Goal: Transaction & Acquisition: Purchase product/service

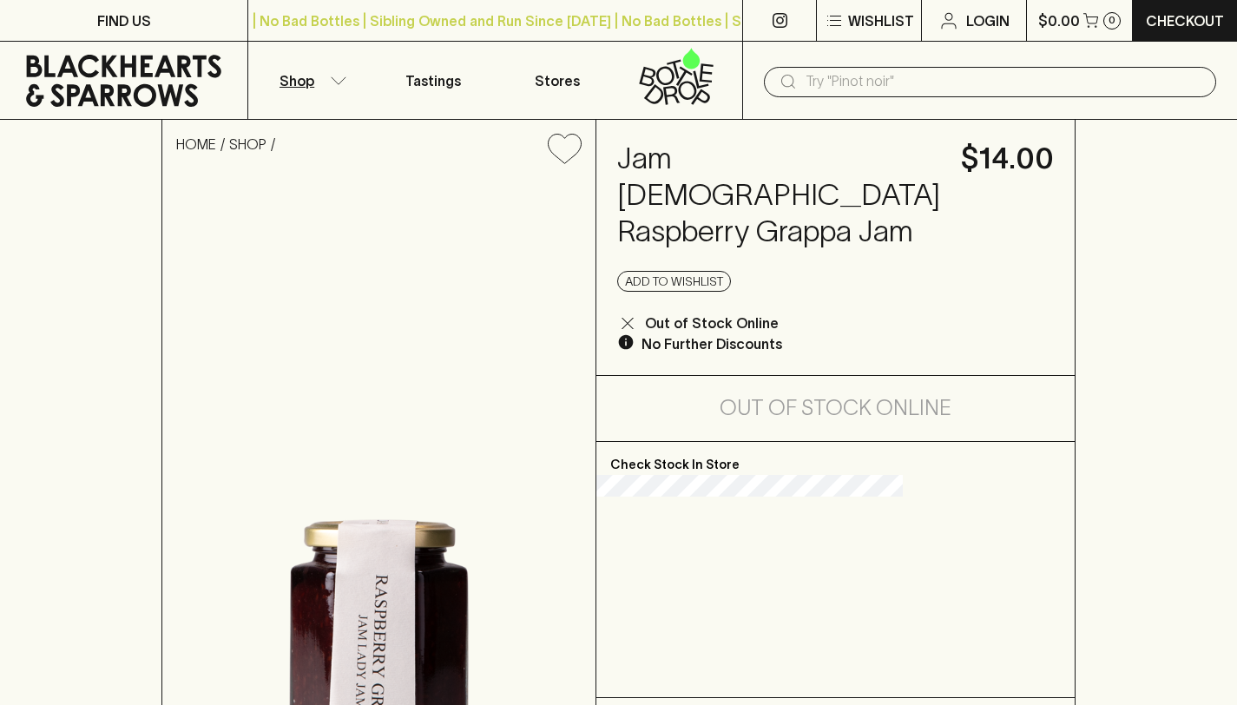
click at [325, 72] on button "Shop" at bounding box center [309, 80] width 123 height 77
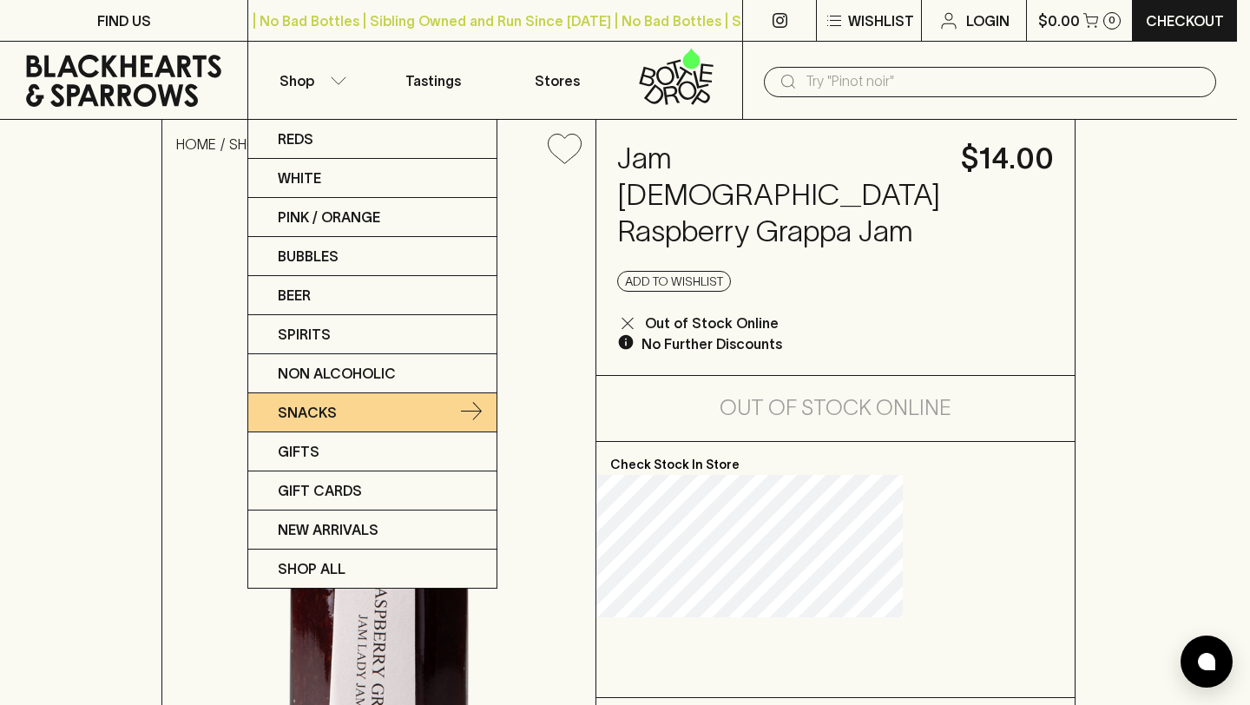
click at [344, 414] on link "Snacks" at bounding box center [372, 412] width 248 height 39
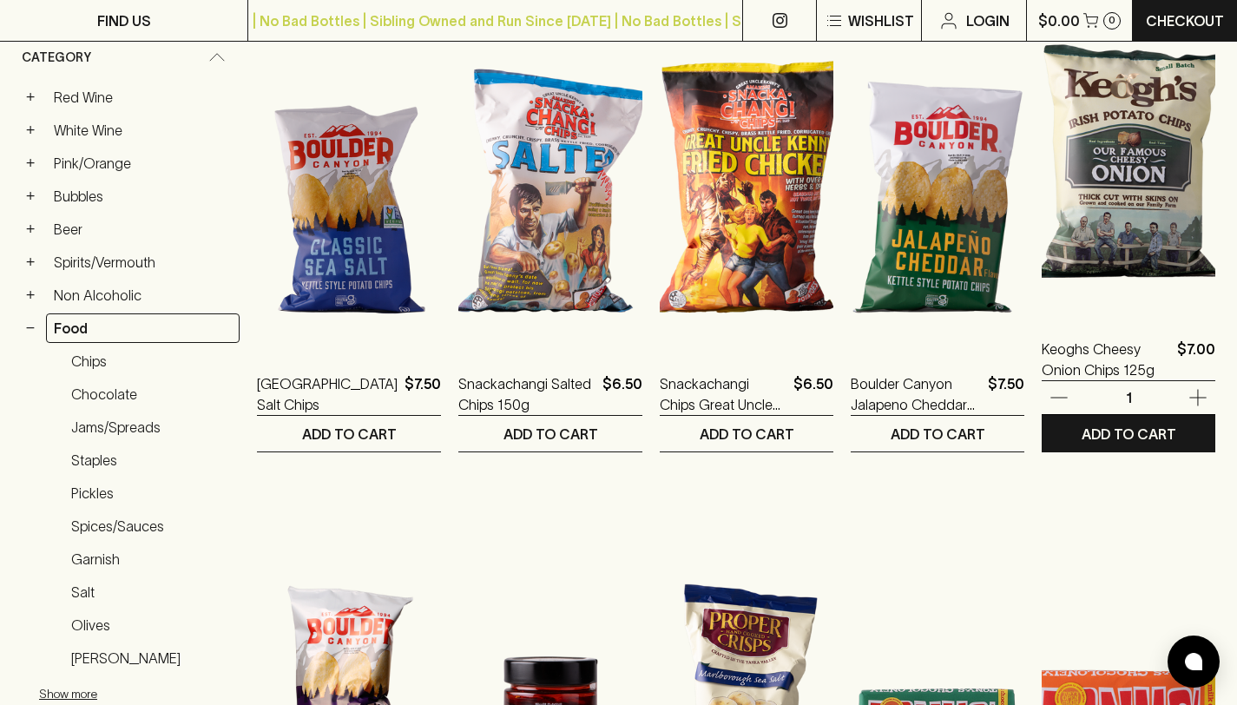
scroll to position [184, 0]
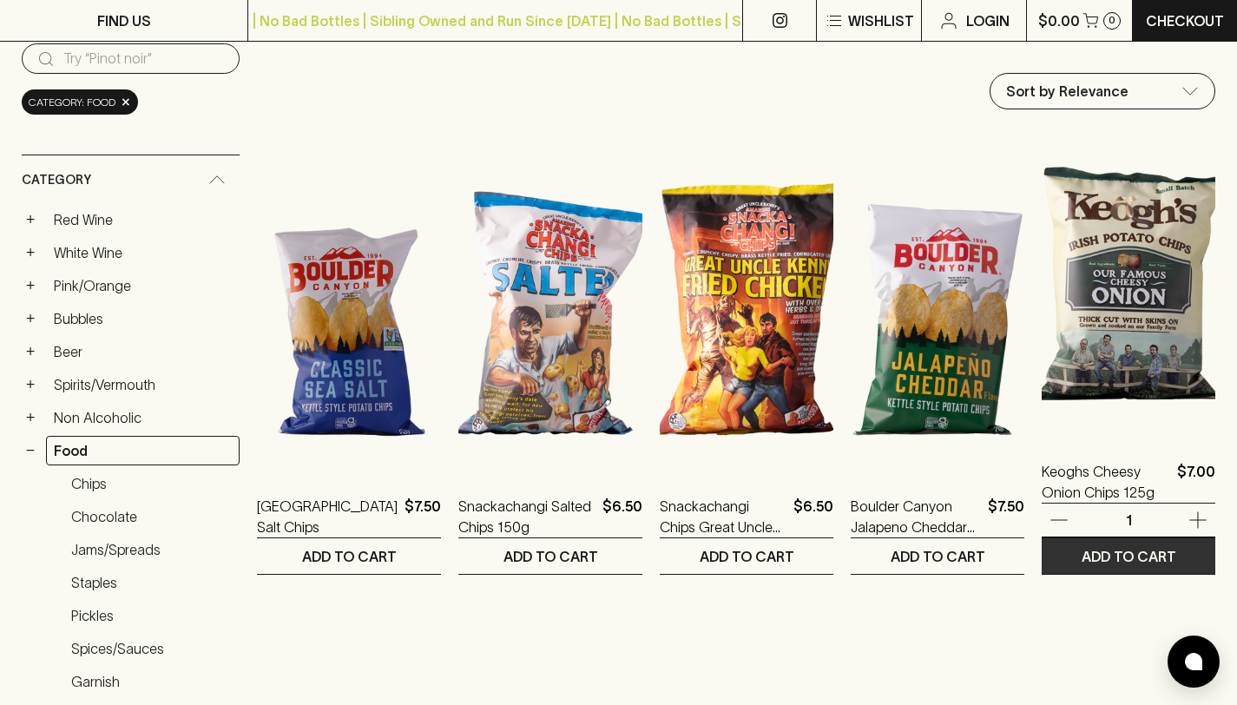
click at [1127, 556] on p "ADD TO CART" at bounding box center [1128, 556] width 95 height 21
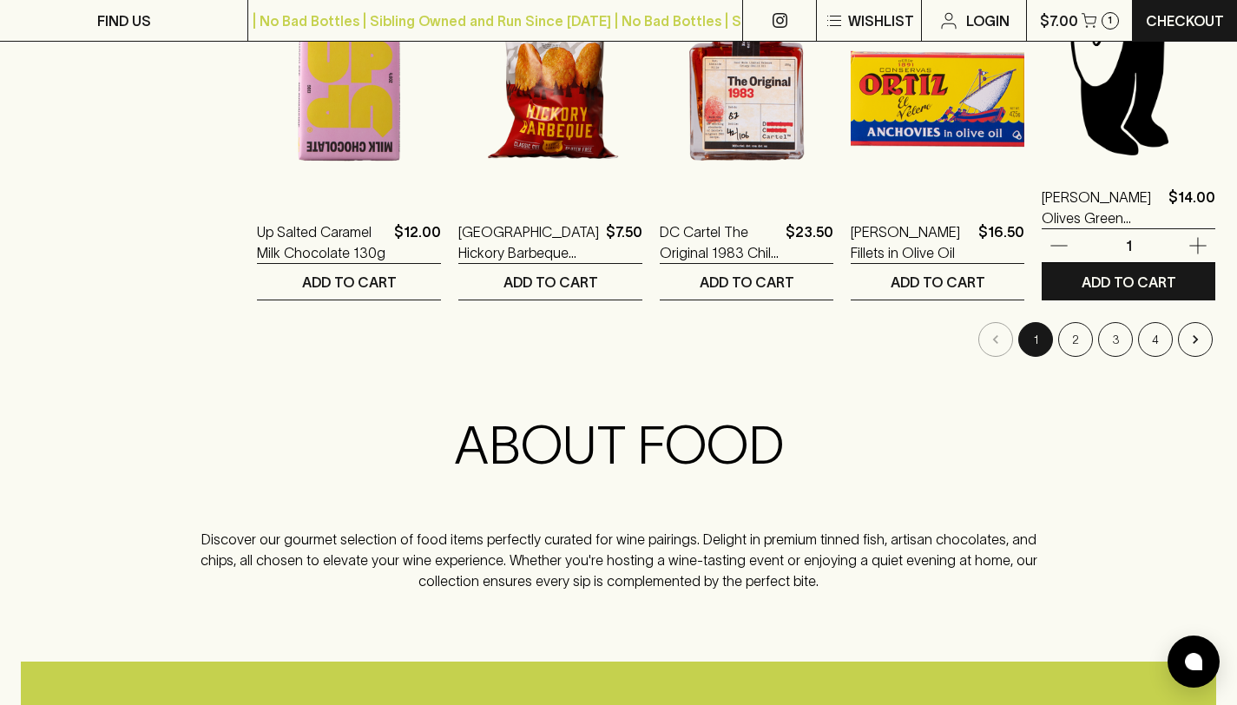
scroll to position [1850, 0]
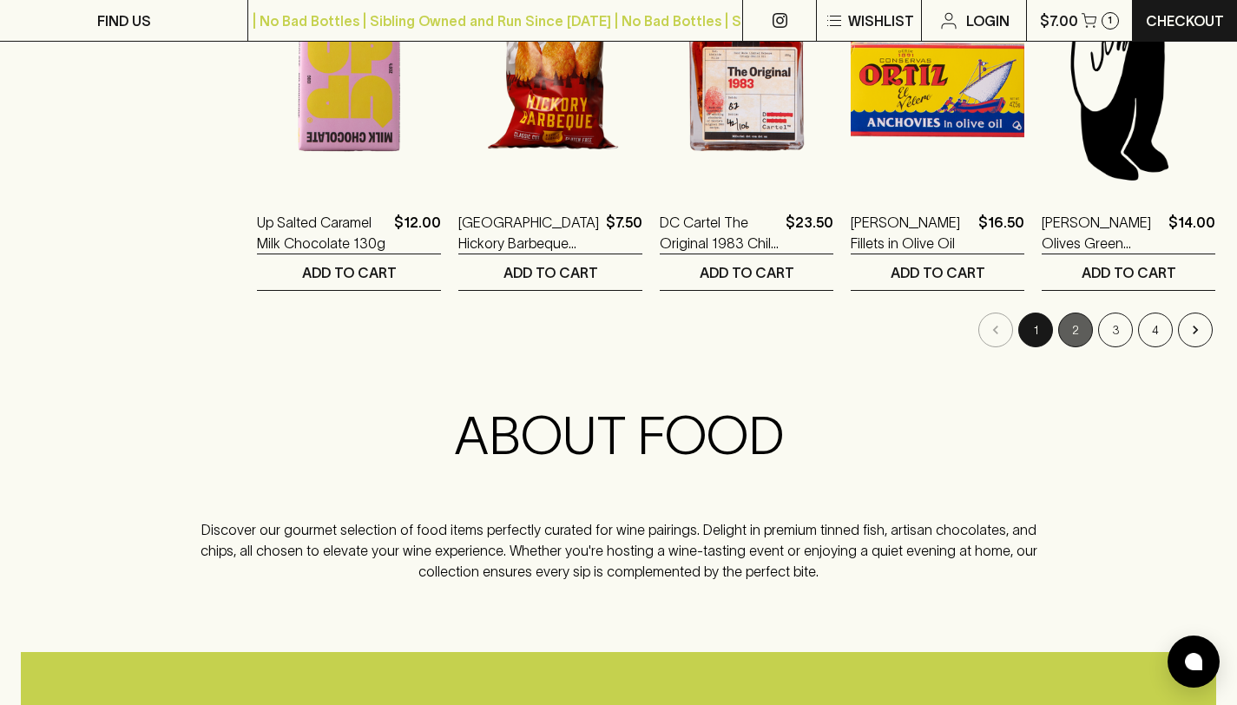
click at [1087, 325] on button "2" at bounding box center [1075, 329] width 35 height 35
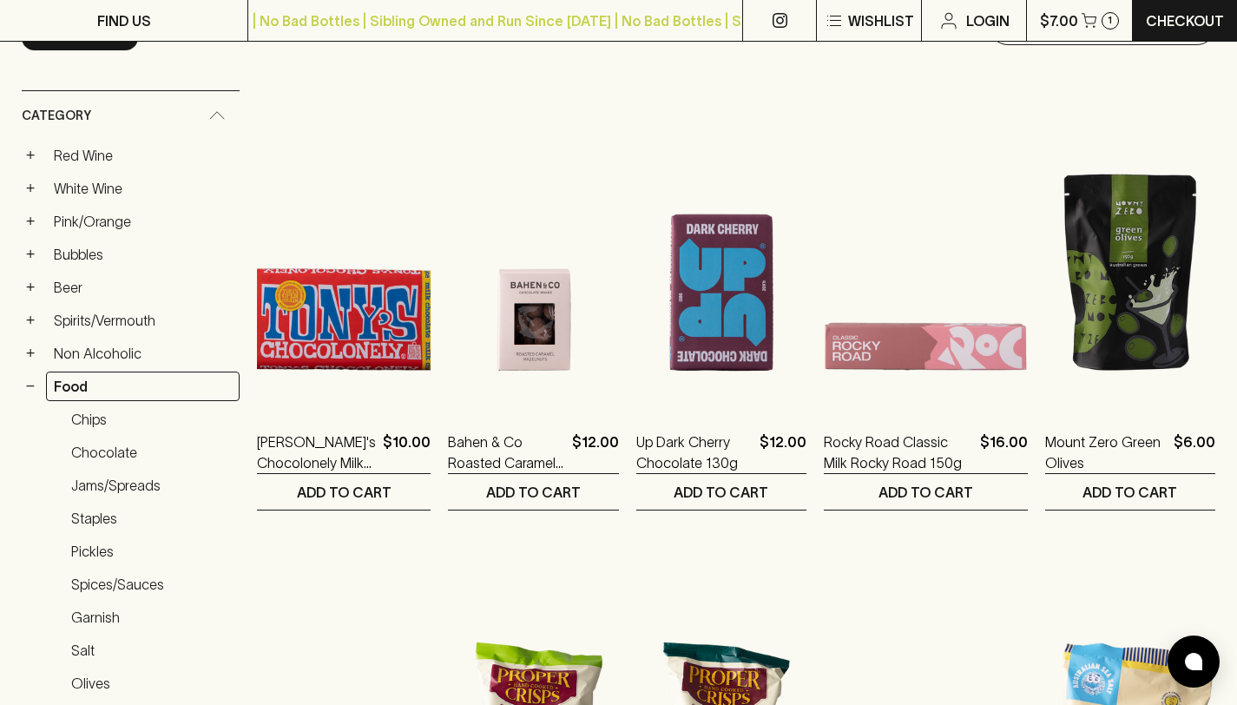
scroll to position [251, 0]
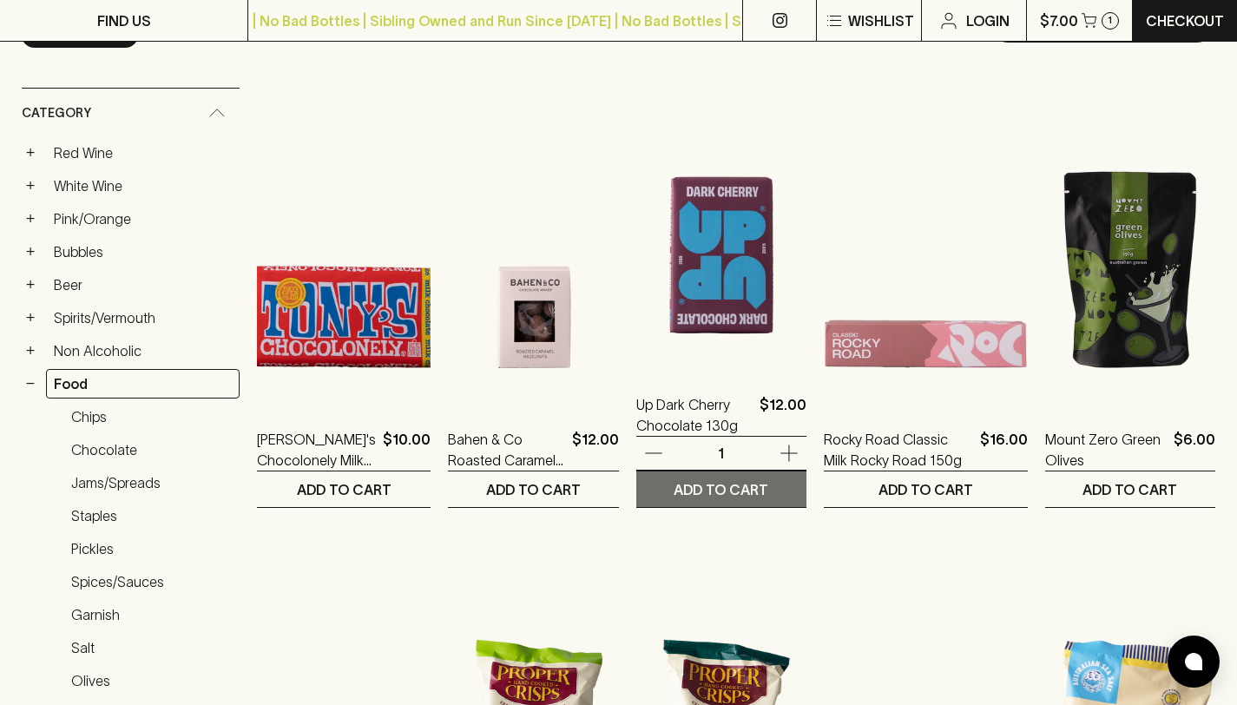
click at [724, 486] on p "ADD TO CART" at bounding box center [721, 489] width 95 height 21
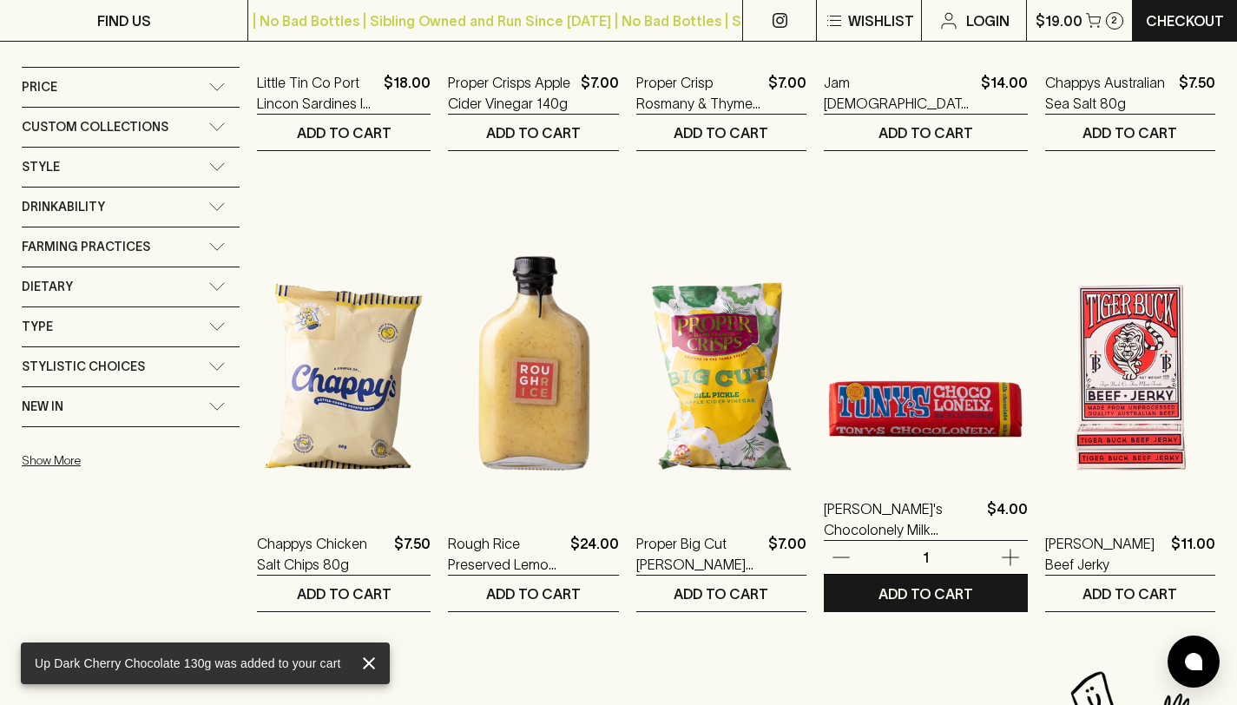
scroll to position [1074, 0]
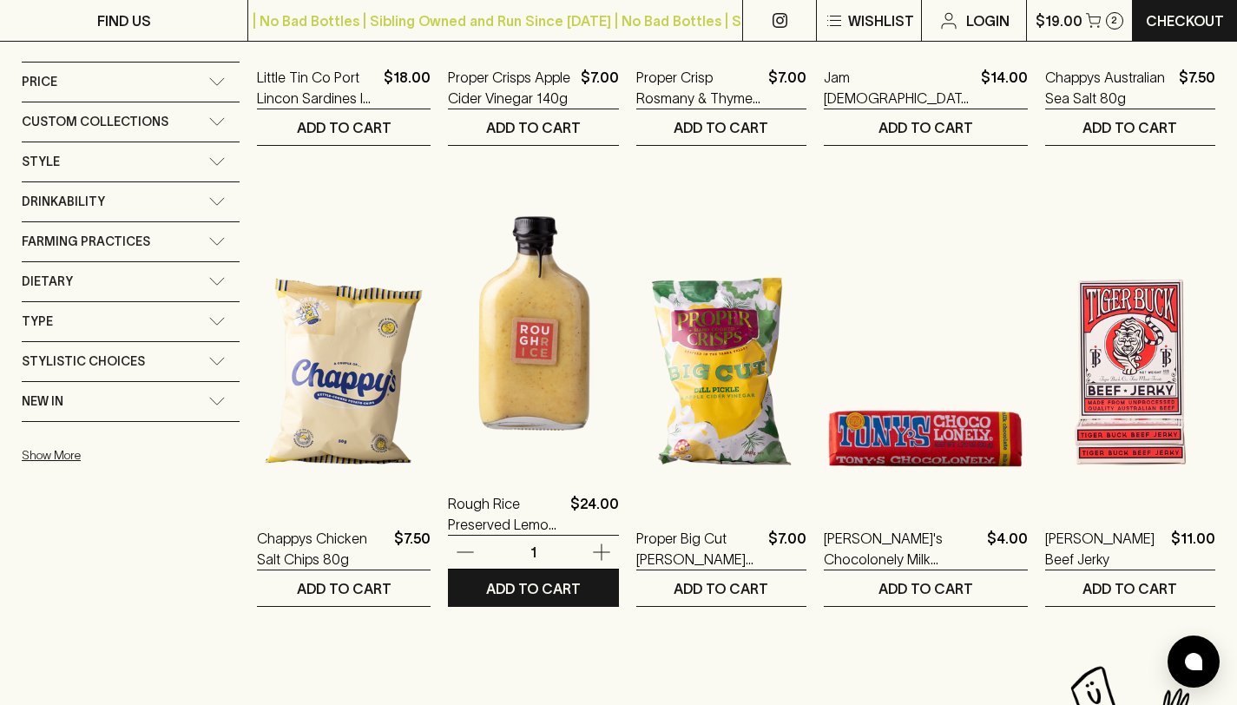
click at [565, 375] on img at bounding box center [533, 315] width 170 height 304
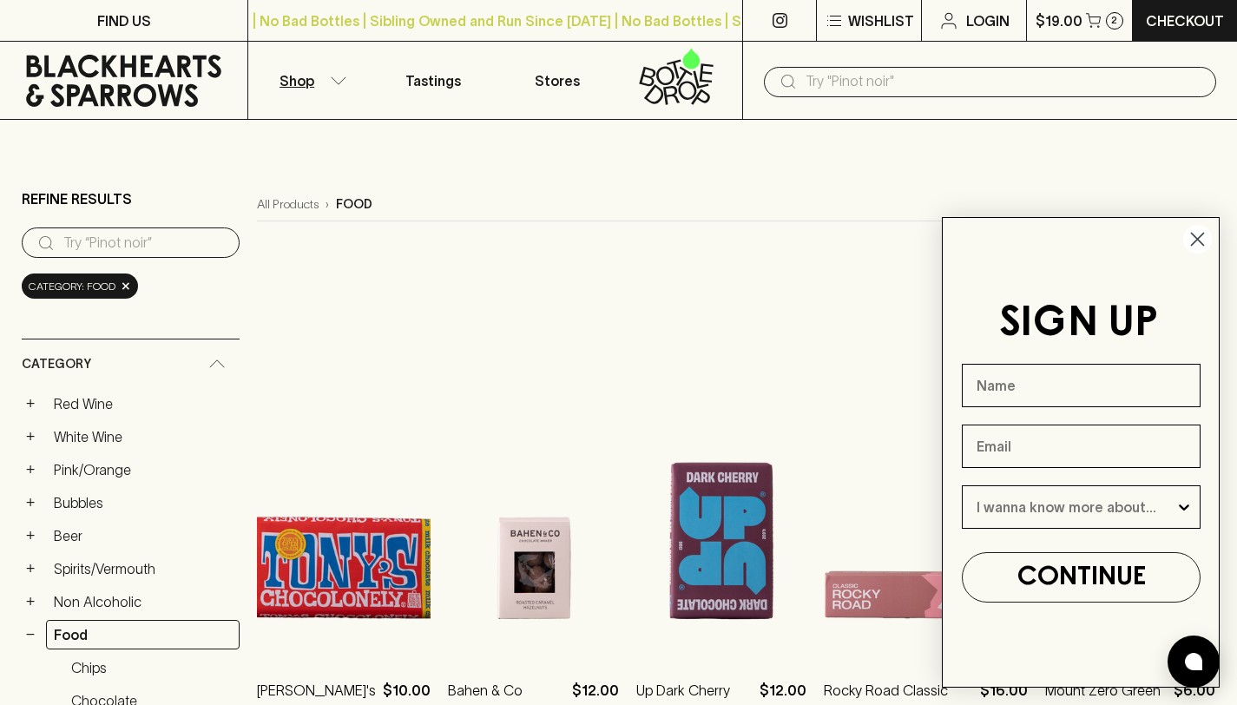
click at [1198, 238] on icon "Close dialog" at bounding box center [1198, 239] width 12 height 12
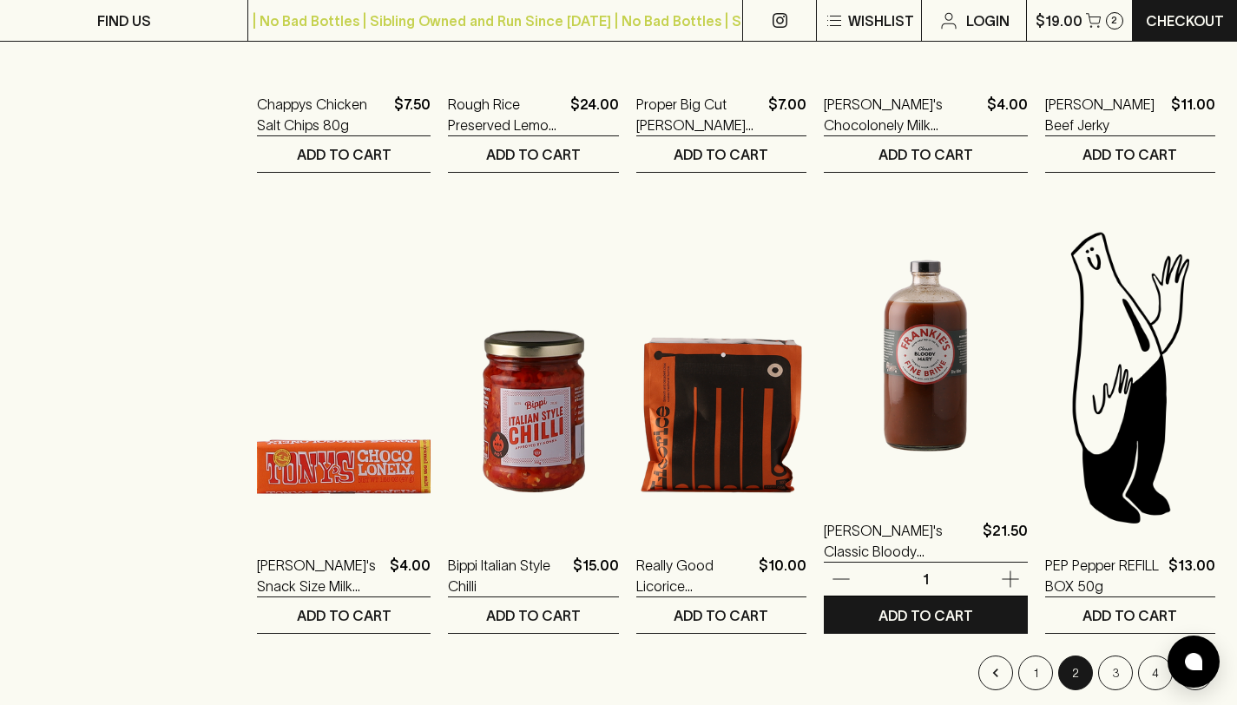
scroll to position [1508, 0]
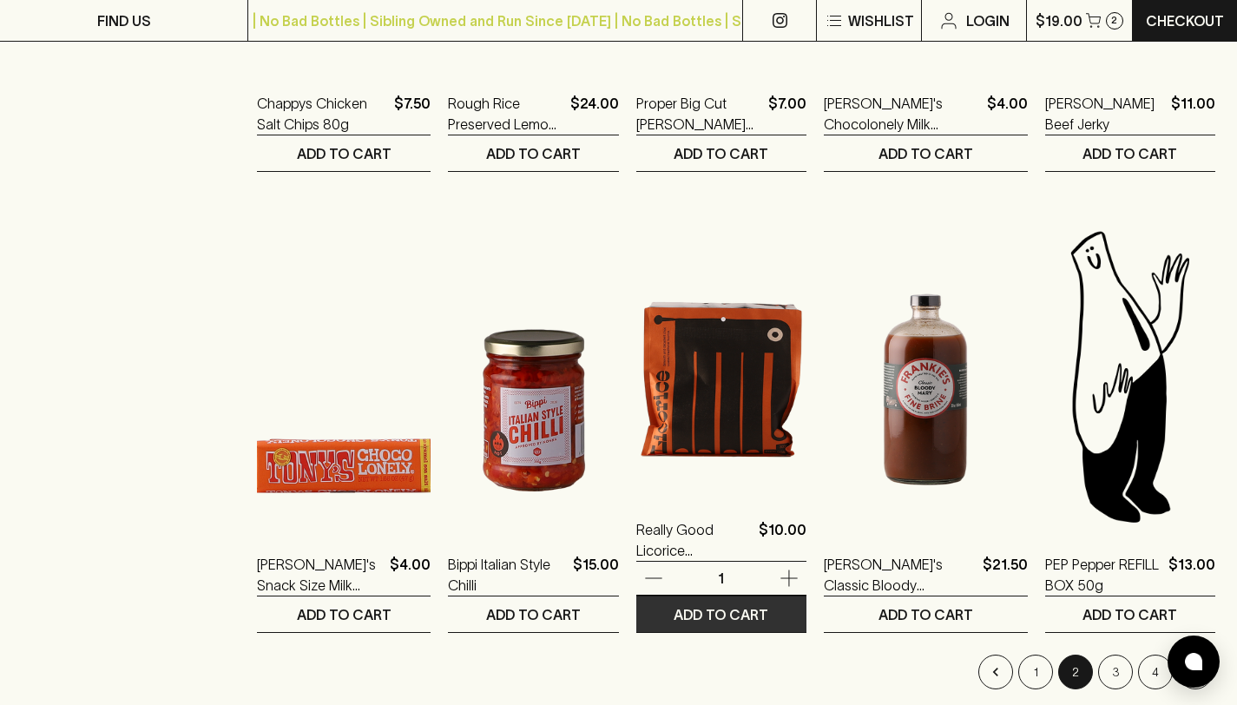
click at [759, 616] on p "ADD TO CART" at bounding box center [721, 614] width 95 height 21
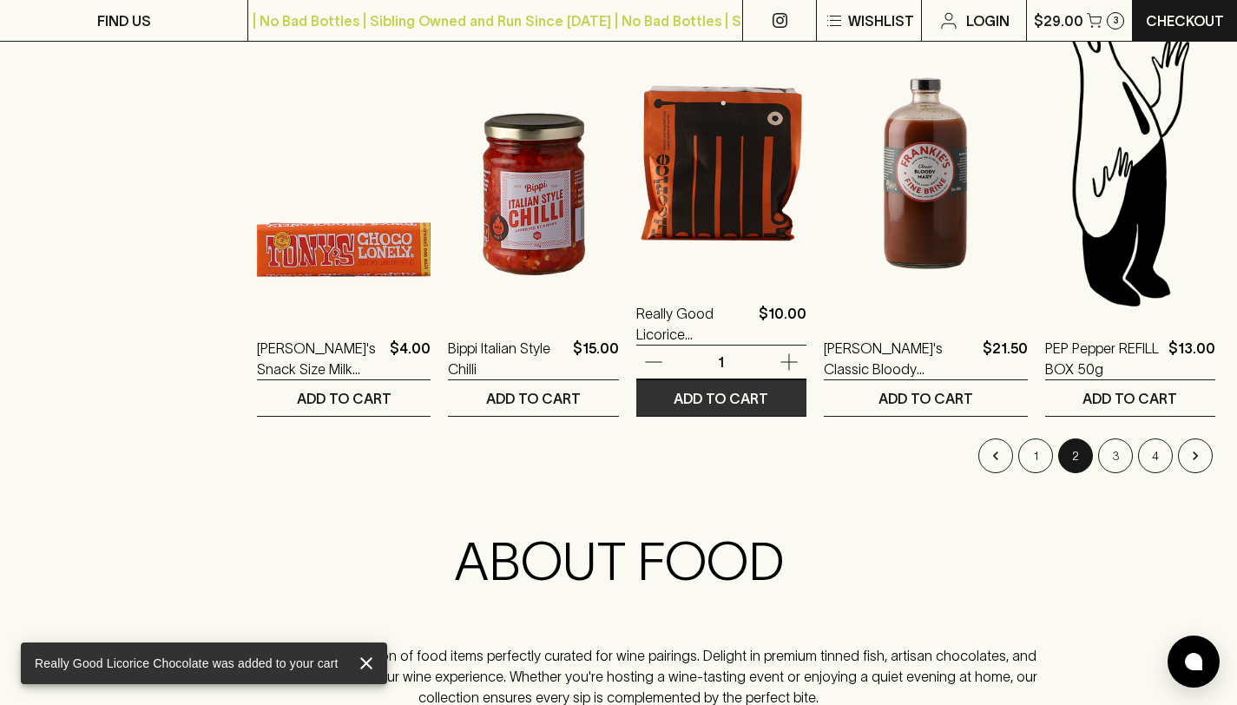
scroll to position [1741, 0]
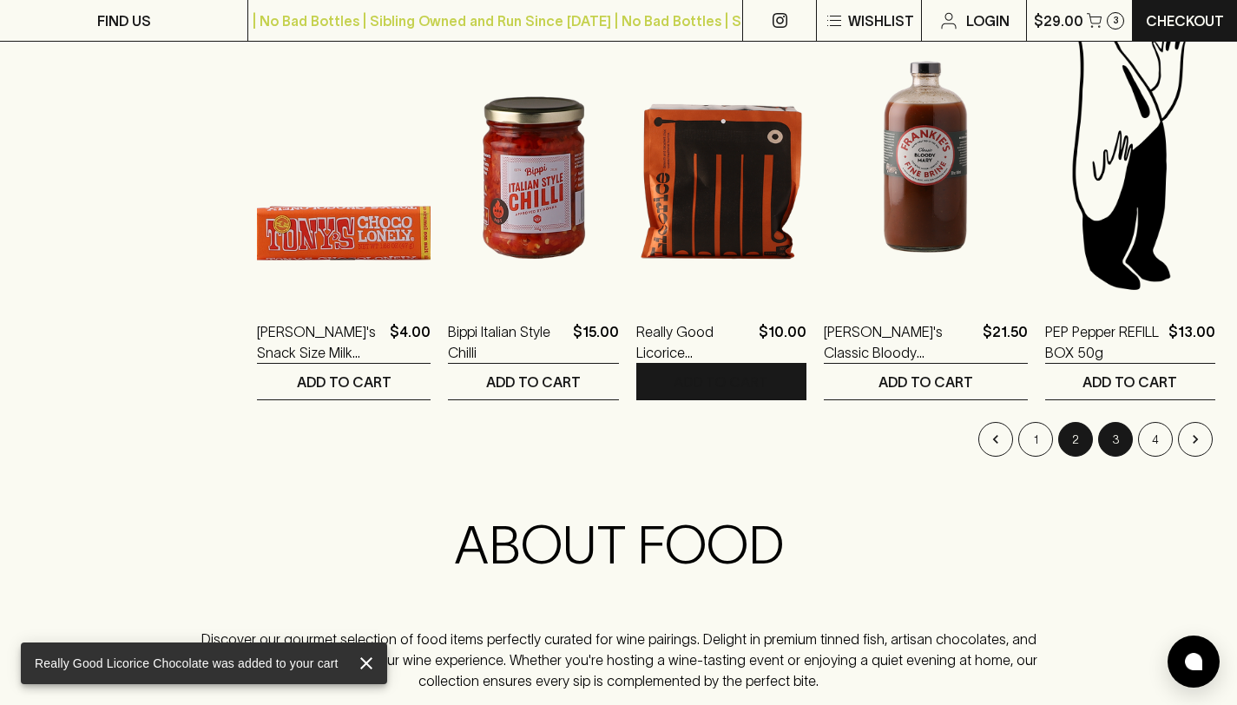
click at [1116, 431] on button "3" at bounding box center [1115, 439] width 35 height 35
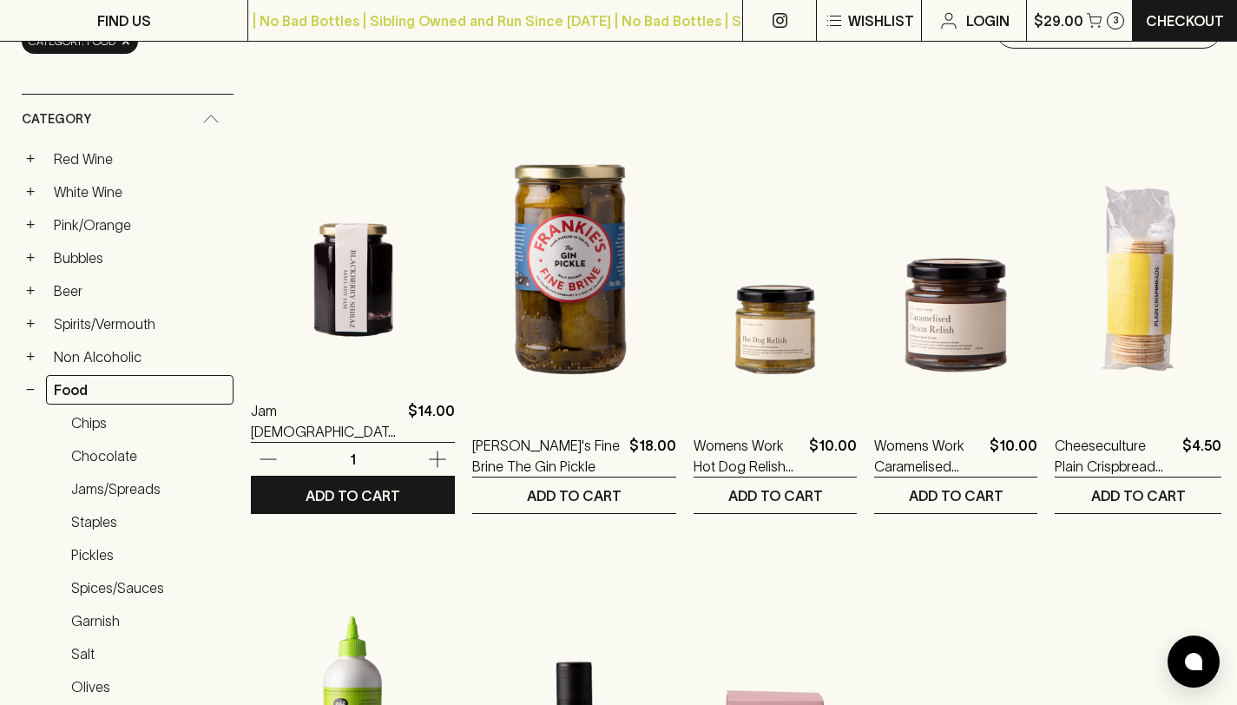
scroll to position [254, 0]
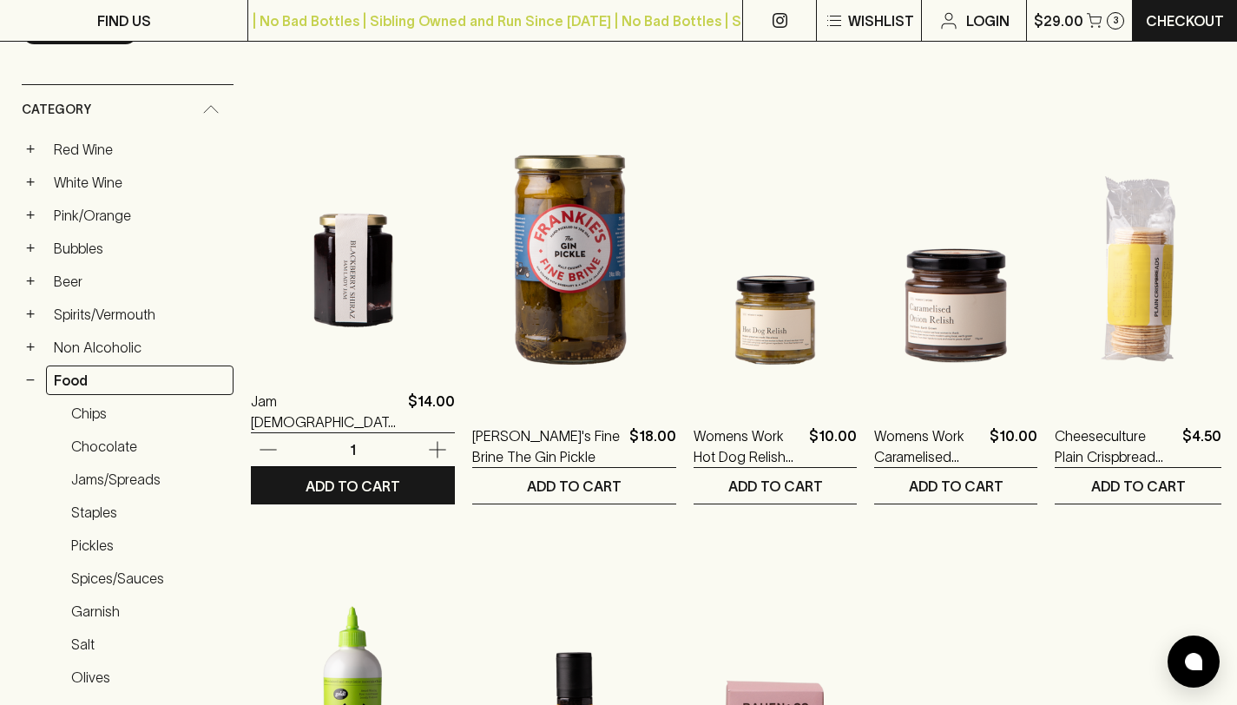
click at [391, 379] on div "Jam [DEMOGRAPHIC_DATA] Blackberry Shiraz Jam $14.00 1 ADD TO CART" at bounding box center [353, 283] width 204 height 444
click at [269, 452] on icon "button" at bounding box center [268, 449] width 21 height 21
click at [319, 289] on img at bounding box center [353, 213] width 204 height 304
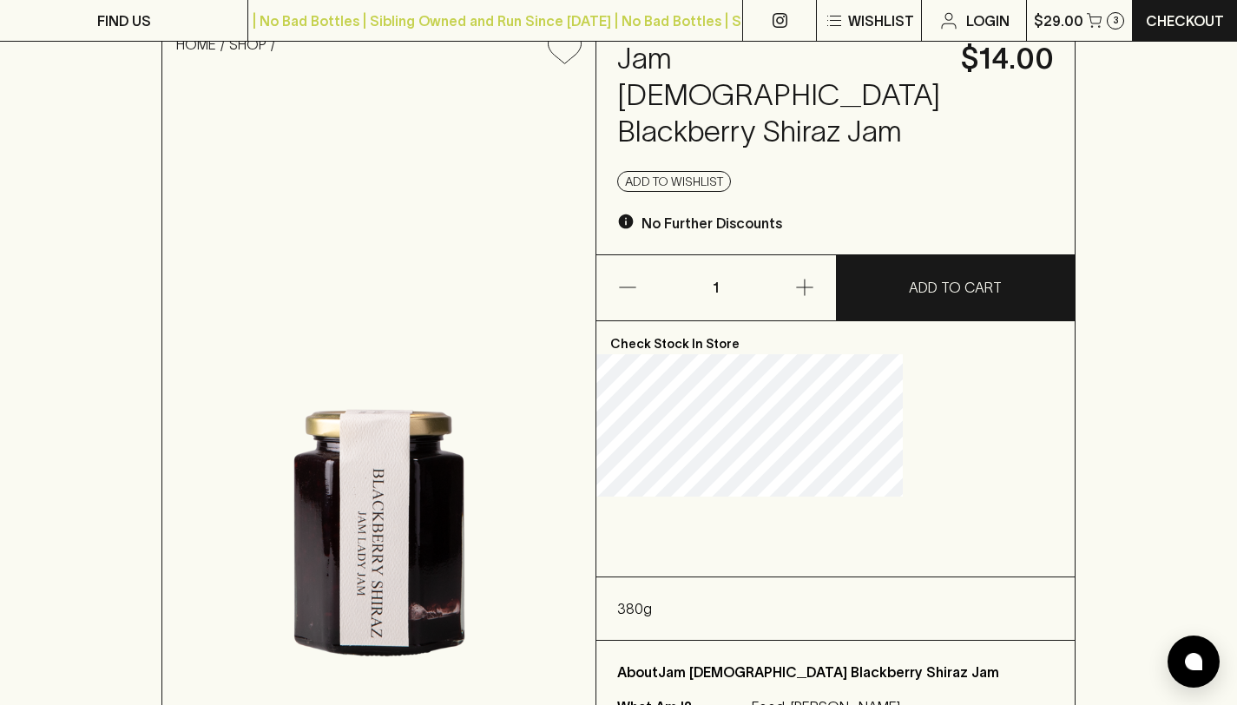
scroll to position [228, 0]
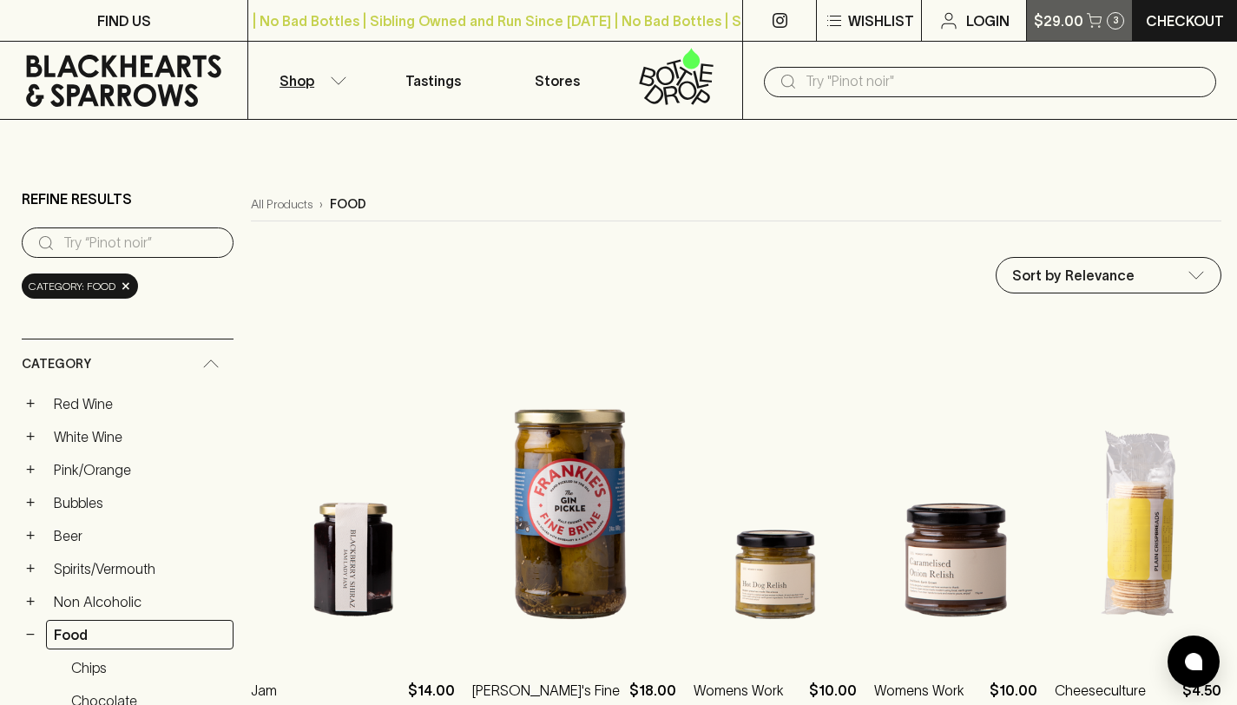
click at [1080, 23] on p "$29.00" at bounding box center [1058, 20] width 49 height 21
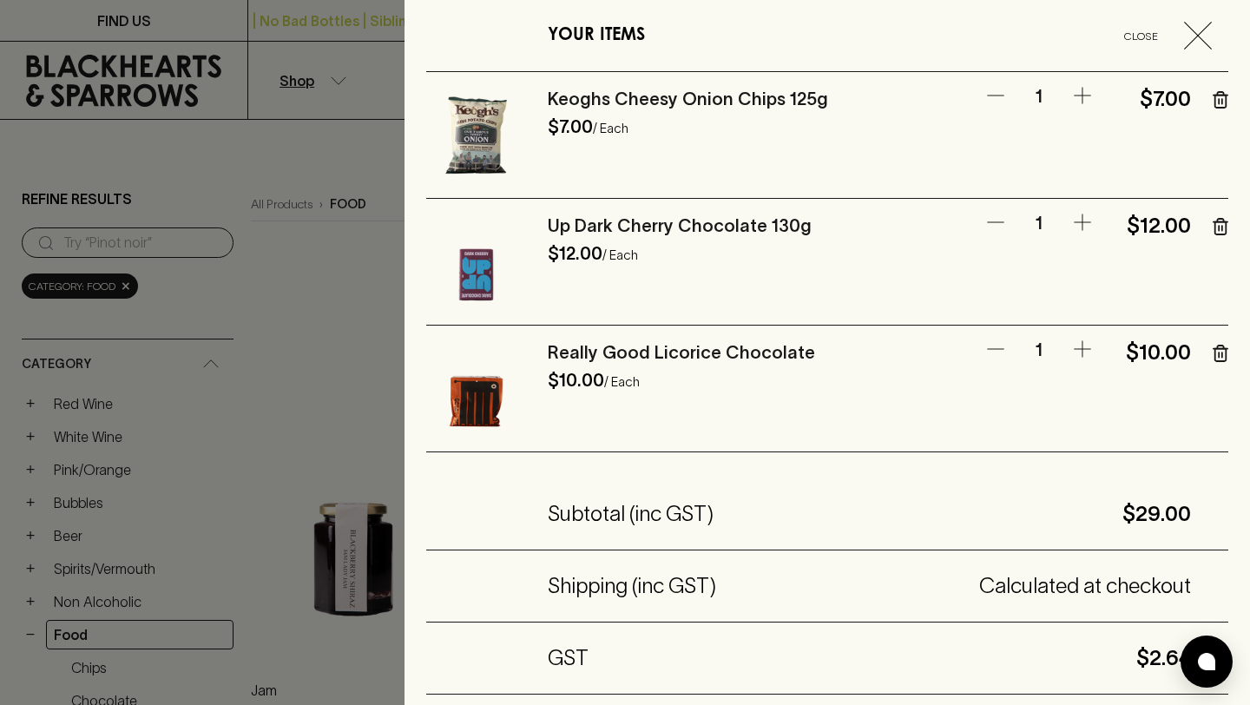
click at [281, 238] on div at bounding box center [625, 352] width 1250 height 705
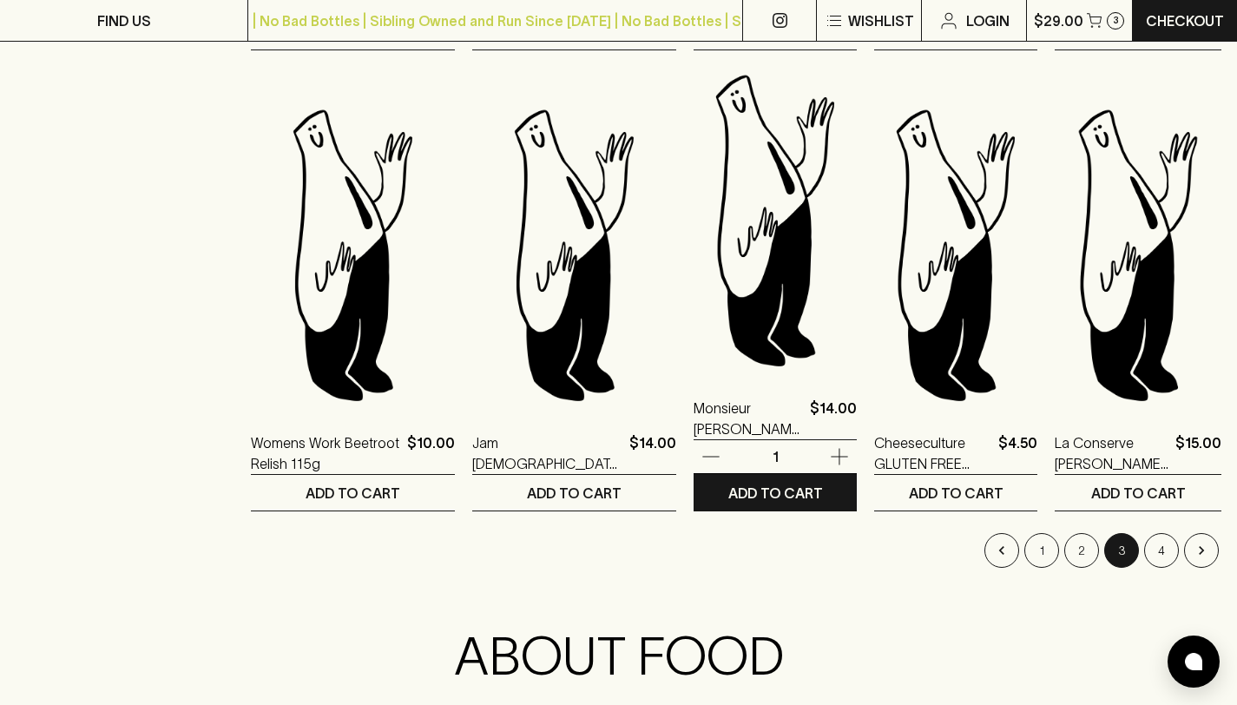
scroll to position [1637, 0]
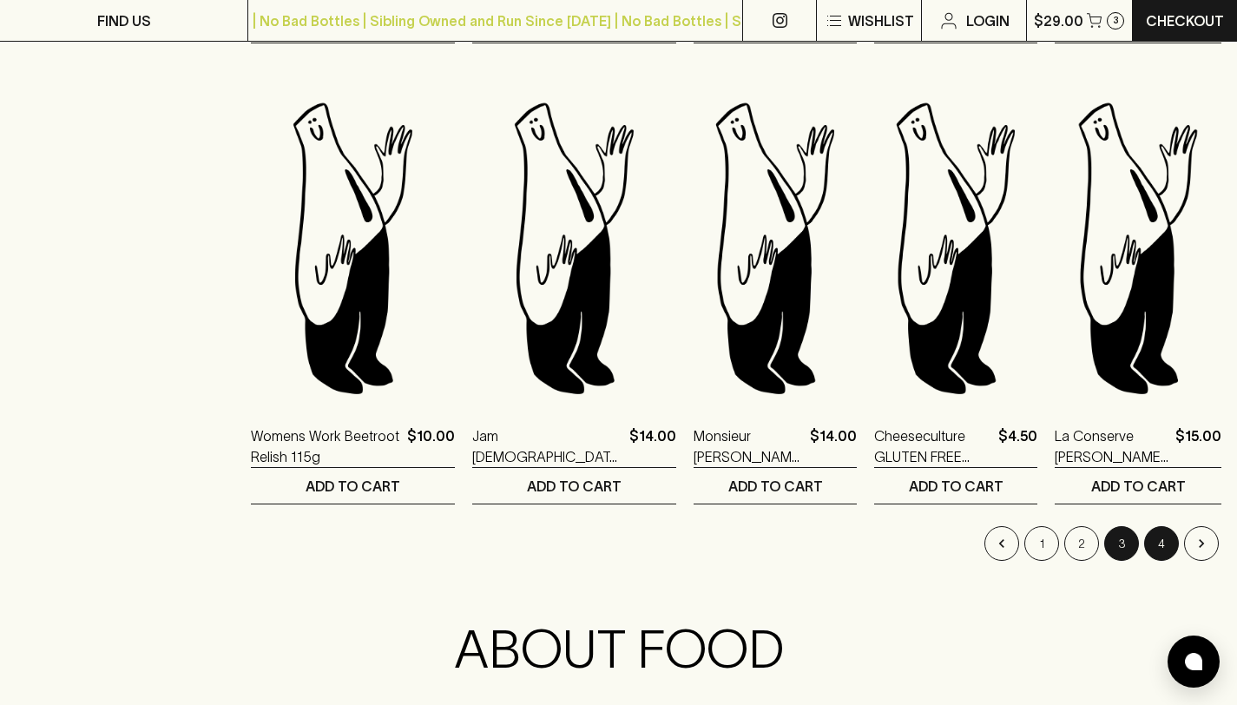
click at [1159, 541] on button "4" at bounding box center [1161, 543] width 35 height 35
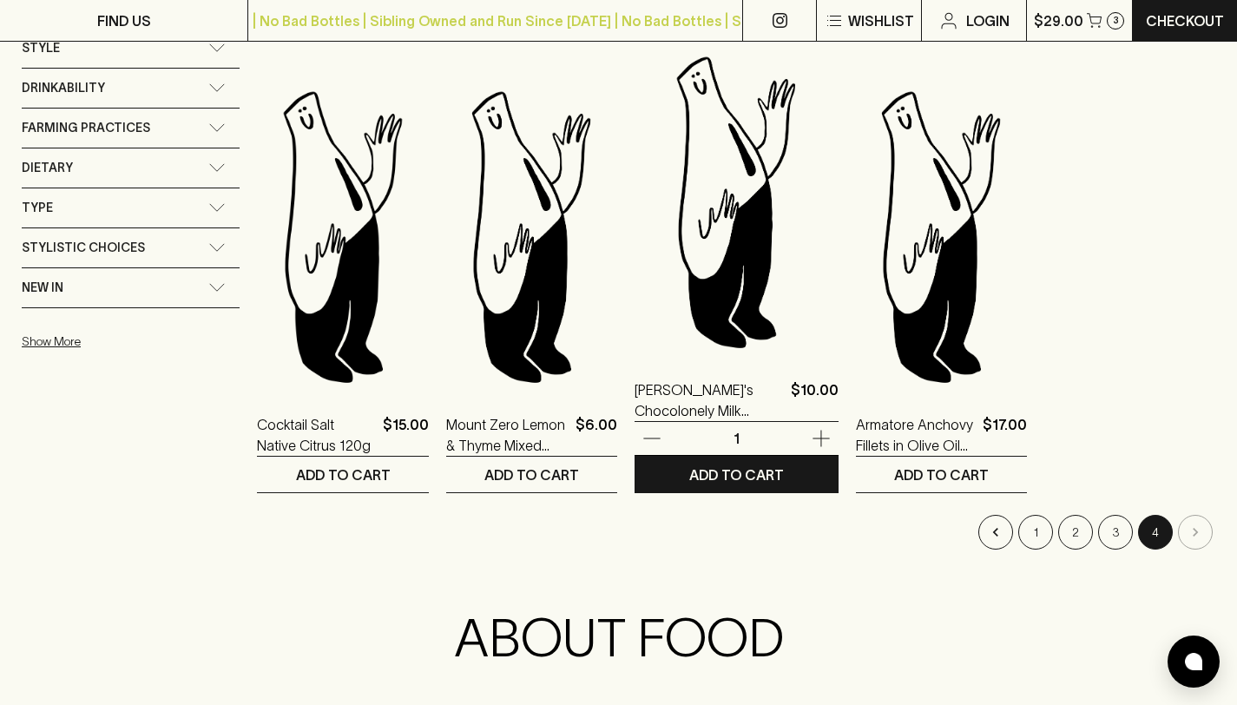
scroll to position [1219, 0]
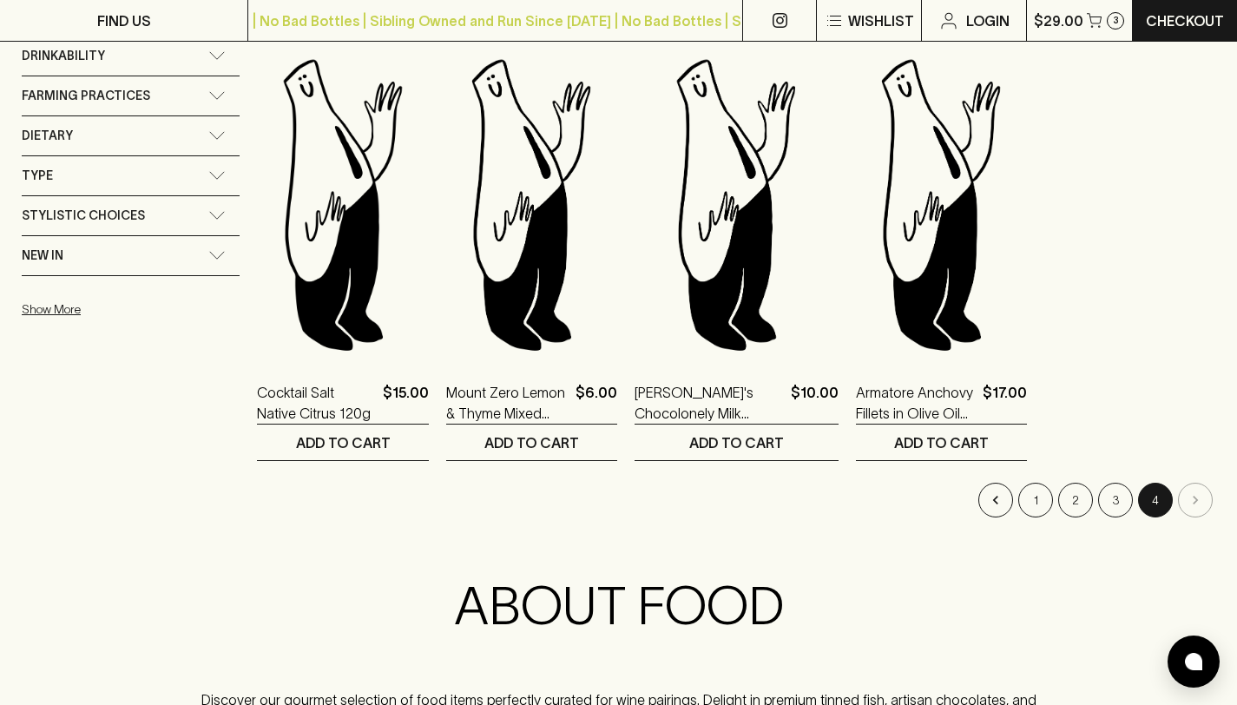
click at [1200, 497] on li "pagination navigation" at bounding box center [1195, 500] width 40 height 35
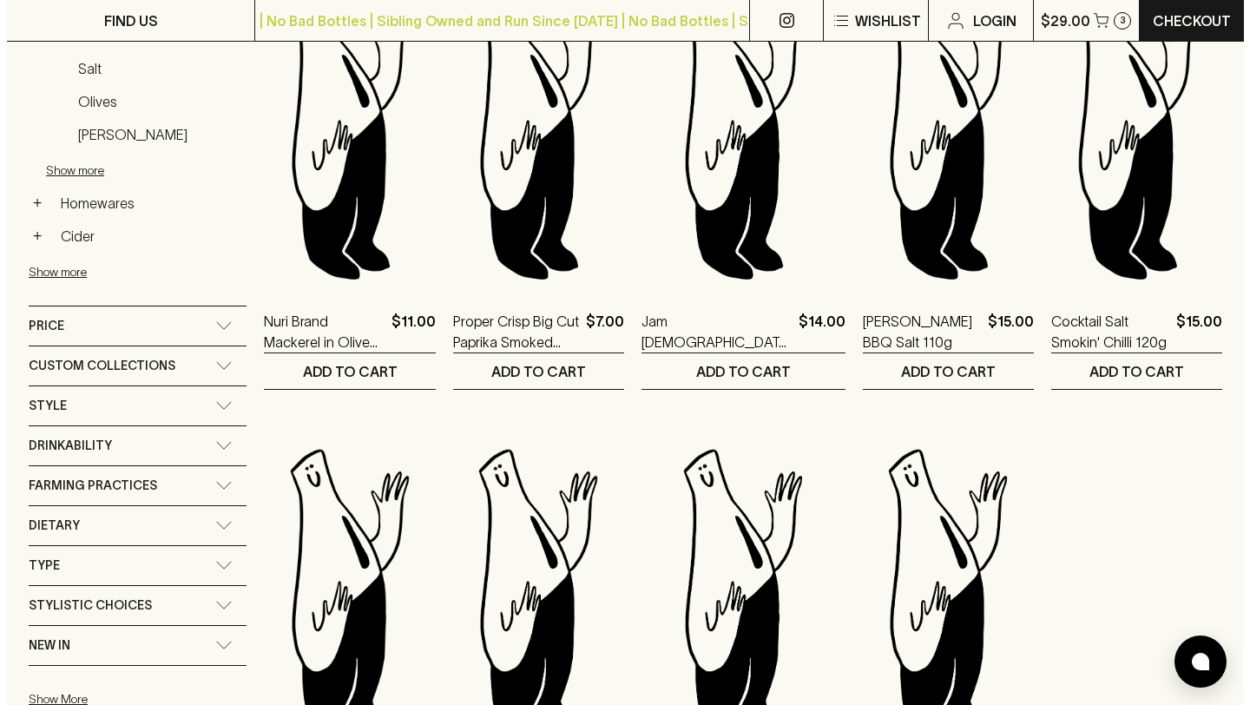
scroll to position [0, 0]
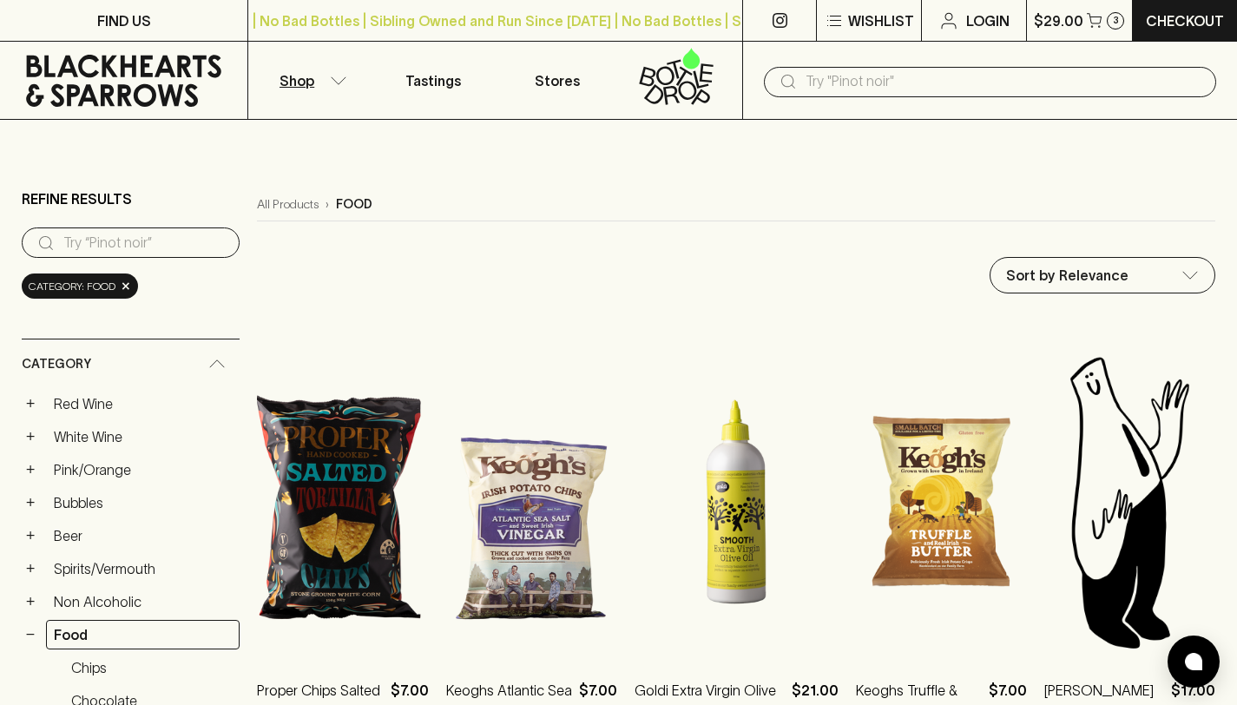
click at [303, 88] on p "Shop" at bounding box center [296, 80] width 35 height 21
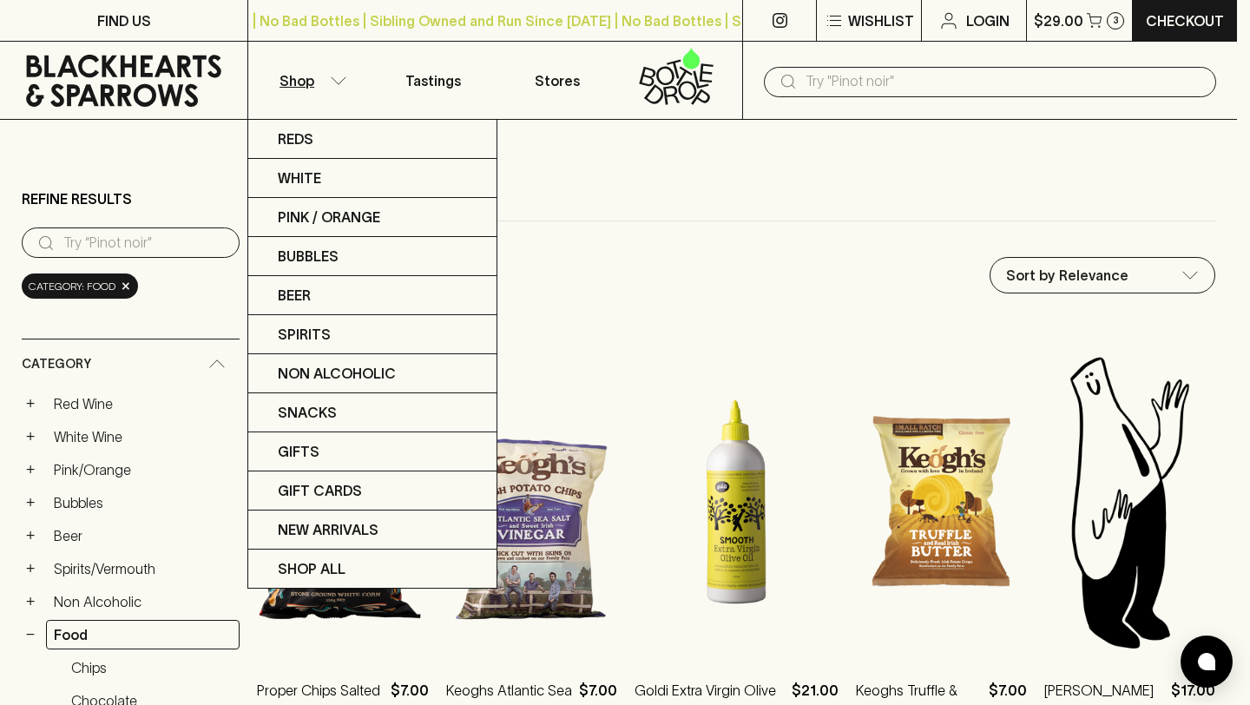
click at [628, 181] on div at bounding box center [625, 352] width 1250 height 705
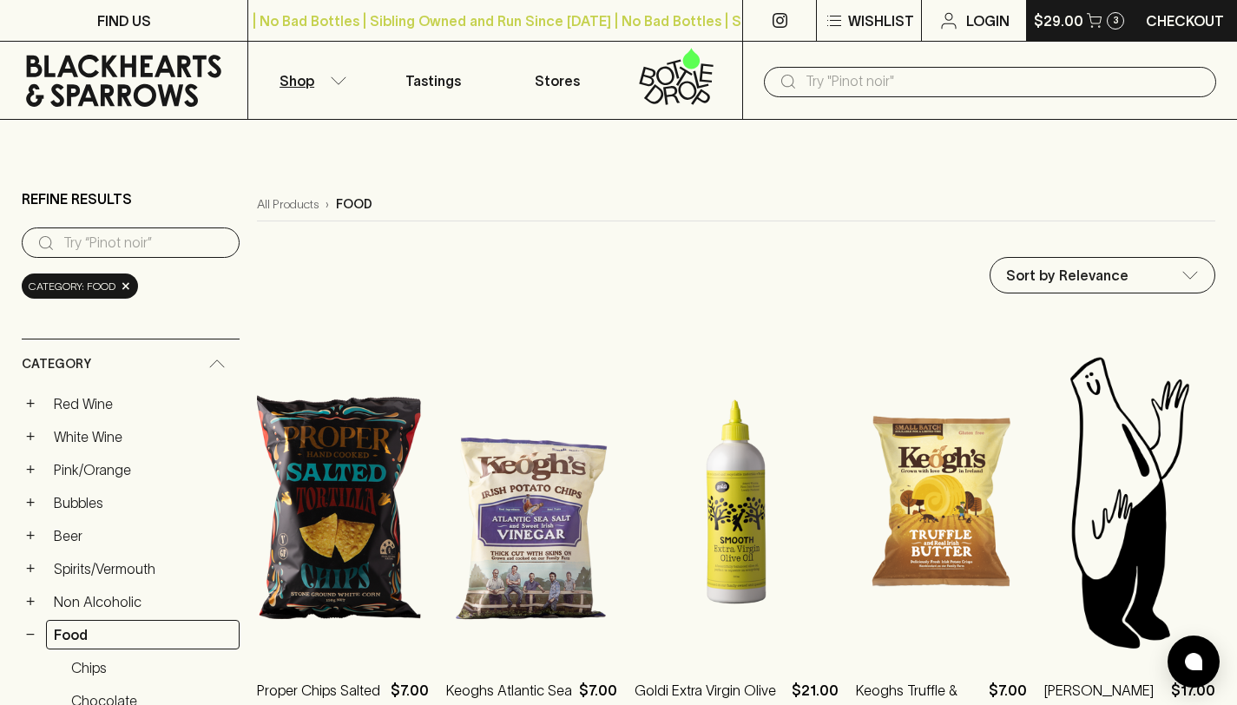
click at [1099, 22] on icon "button" at bounding box center [1094, 20] width 15 height 15
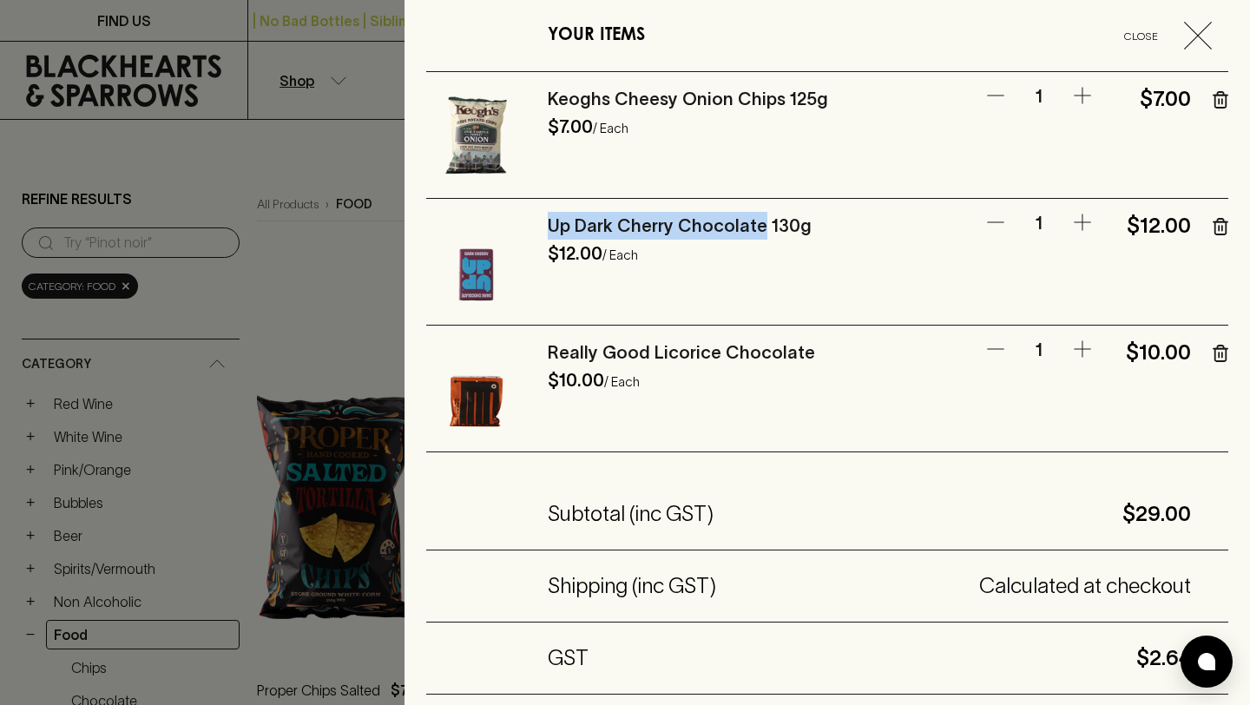
copy link "Up Dark Cherry Chocolate"
drag, startPoint x: 544, startPoint y: 226, endPoint x: 756, endPoint y: 214, distance: 212.1
click at [756, 214] on div "Up Dark Cherry Chocolate 130g $12.00 / Each 1 $12.00" at bounding box center [827, 262] width 802 height 127
